Goal: Contribute content

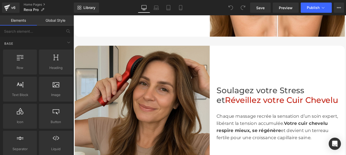
scroll to position [469, 0]
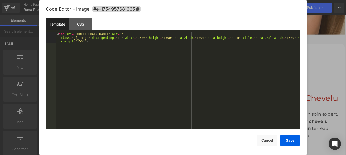
click at [115, 0] on div "You are previewing how the will restyle your page. You can not edit Elements in…" at bounding box center [173, 0] width 346 height 0
click at [79, 23] on div "CSS" at bounding box center [80, 23] width 23 height 11
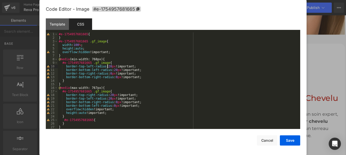
click at [108, 66] on div "#e-1754957681665 { } #e-1754957681665 .gf_image { width : 100 % ; height : auto…" at bounding box center [178, 83] width 241 height 103
click at [113, 69] on div "#e-1754957681665 { } #e-1754957681665 .gf_image { width : 100 % ; height : auto…" at bounding box center [178, 83] width 241 height 103
click at [110, 95] on div "#e-1754957681665 { } #e-1754957681665 .gf_image { width : 100 % ; height : auto…" at bounding box center [178, 83] width 241 height 103
click at [108, 98] on div "#e-1754957681665 { } #e-1754957681665 .gf_image { width : 100 % ; height : auto…" at bounding box center [178, 83] width 241 height 103
click at [290, 139] on button "Save" at bounding box center [290, 140] width 20 height 10
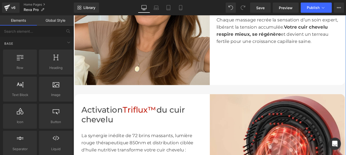
scroll to position [575, 0]
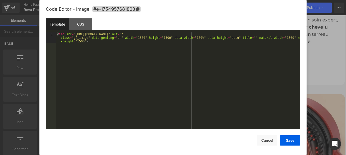
click at [226, 0] on div "You are previewing how the will restyle your page. You can not edit Elements in…" at bounding box center [173, 0] width 346 height 0
click at [76, 25] on div "CSS" at bounding box center [80, 23] width 23 height 11
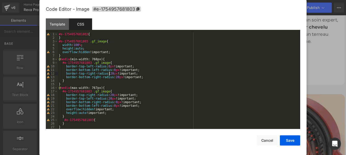
click at [109, 74] on div "#e-1754957681803 { } #e-1754957681803 .gf_image { width : 100 % ; height : auto…" at bounding box center [178, 83] width 241 height 103
click at [114, 77] on div "#e-1754957681803 { } #e-1754957681803 .gf_image { width : 100 % ; height : auto…" at bounding box center [178, 83] width 241 height 103
click at [110, 94] on div "#e-1754957681803 { } #e-1754957681803 .gf_image { width : 100 % ; height : auto…" at bounding box center [178, 83] width 241 height 103
click at [107, 99] on div "#e-1754957681803 { } #e-1754957681803 .gf_image { width : 100 % ; height : auto…" at bounding box center [178, 83] width 241 height 103
click at [287, 139] on button "Save" at bounding box center [290, 140] width 20 height 10
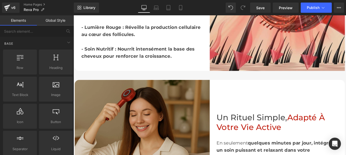
scroll to position [761, 0]
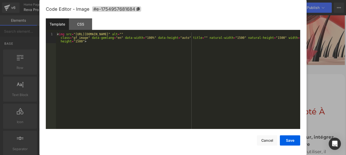
click at [186, 0] on div "You are previewing how the will restyle your page. You can not edit Elements in…" at bounding box center [173, 0] width 346 height 0
click at [81, 22] on div "CSS" at bounding box center [80, 23] width 23 height 11
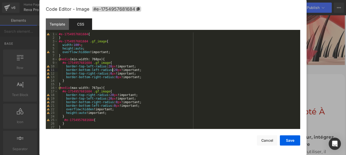
click at [112, 70] on div "#e-1754957681684 { } #e-1754957681684 .gf_image { width : 100 % ; height : auto…" at bounding box center [178, 83] width 241 height 103
click at [109, 66] on div "#e-1754957681684 { } #e-1754957681684 .gf_image { width : 100 % ; height : auto…" at bounding box center [178, 83] width 241 height 103
click at [110, 95] on div "#e-1754957681684 { } #e-1754957681684 .gf_image { width : 100 % ; height : auto…" at bounding box center [178, 83] width 241 height 103
click at [109, 95] on div "#e-1754957681684 { } #e-1754957681684 .gf_image { width : 100 % ; height : auto…" at bounding box center [178, 83] width 241 height 103
click at [109, 98] on div "#e-1754957681684 { } #e-1754957681684 .gf_image { width : 100 % ; height : auto…" at bounding box center [178, 83] width 241 height 103
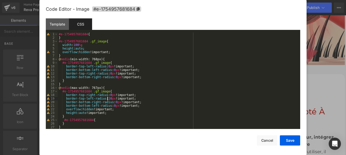
click at [107, 99] on div "#e-1754957681684 { } #e-1754957681684 .gf_image { width : 100 % ; height : auto…" at bounding box center [178, 83] width 241 height 103
click at [292, 141] on button "Save" at bounding box center [290, 140] width 20 height 10
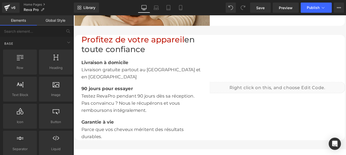
scroll to position [974, 0]
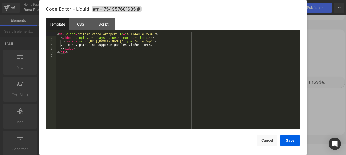
click at [252, 0] on div "You are previewing how the will restyle your page. You can not edit Elements in…" at bounding box center [173, 0] width 346 height 0
click at [77, 25] on div "CSS" at bounding box center [80, 23] width 23 height 11
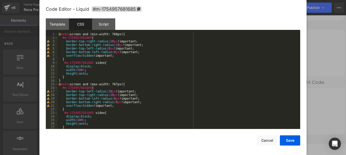
click at [110, 41] on div "@ media screen and (min-width: 768px) { #m-1754957681685 { border-top-right-rad…" at bounding box center [178, 83] width 241 height 103
click at [115, 44] on div "@ media screen and (min-width: 768px) { #m-1754957681685 { border-top-right-rad…" at bounding box center [178, 83] width 241 height 103
click at [108, 91] on div "@ media screen and (min-width: 768px) { #m-1754957681685 { border-top-right-rad…" at bounding box center [178, 83] width 241 height 103
click at [110, 95] on div "@ media screen and (min-width: 768px) { #m-1754957681685 { border-top-right-rad…" at bounding box center [178, 83] width 241 height 103
click at [291, 138] on button "Save" at bounding box center [290, 140] width 20 height 10
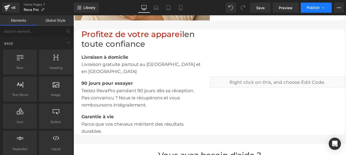
click at [312, 9] on span "Publish" at bounding box center [313, 8] width 13 height 4
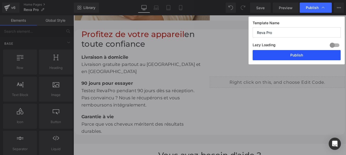
click at [300, 57] on button "Publish" at bounding box center [297, 55] width 88 height 10
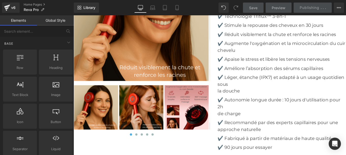
scroll to position [2045, 0]
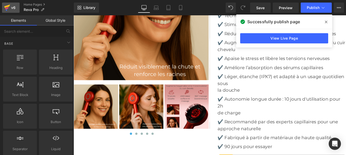
click at [12, 6] on div "v6" at bounding box center [13, 7] width 6 height 7
